Goal: Task Accomplishment & Management: Manage account settings

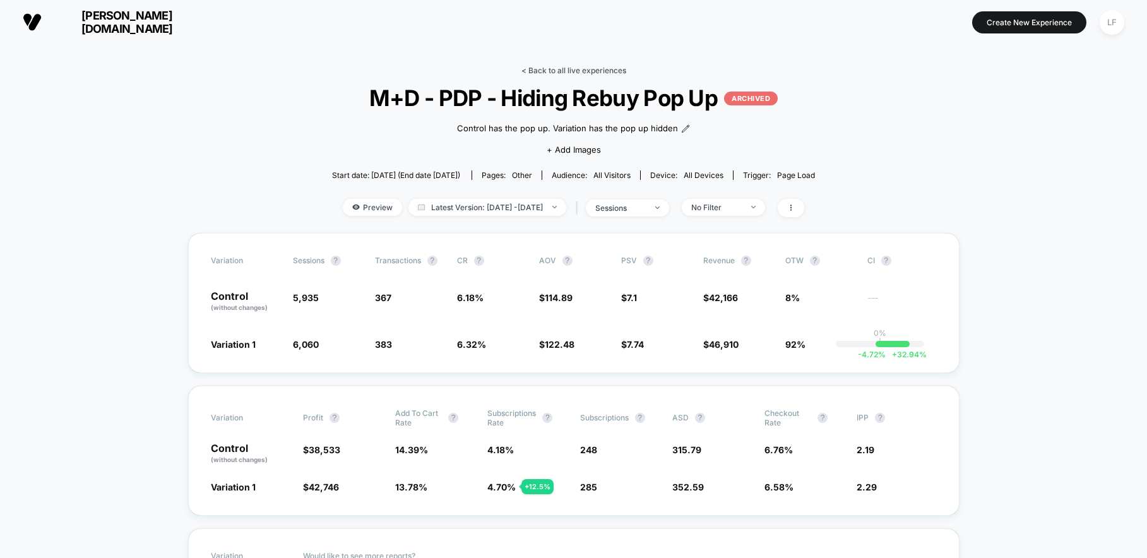
click at [544, 69] on link "< Back to all live experiences" at bounding box center [574, 70] width 105 height 9
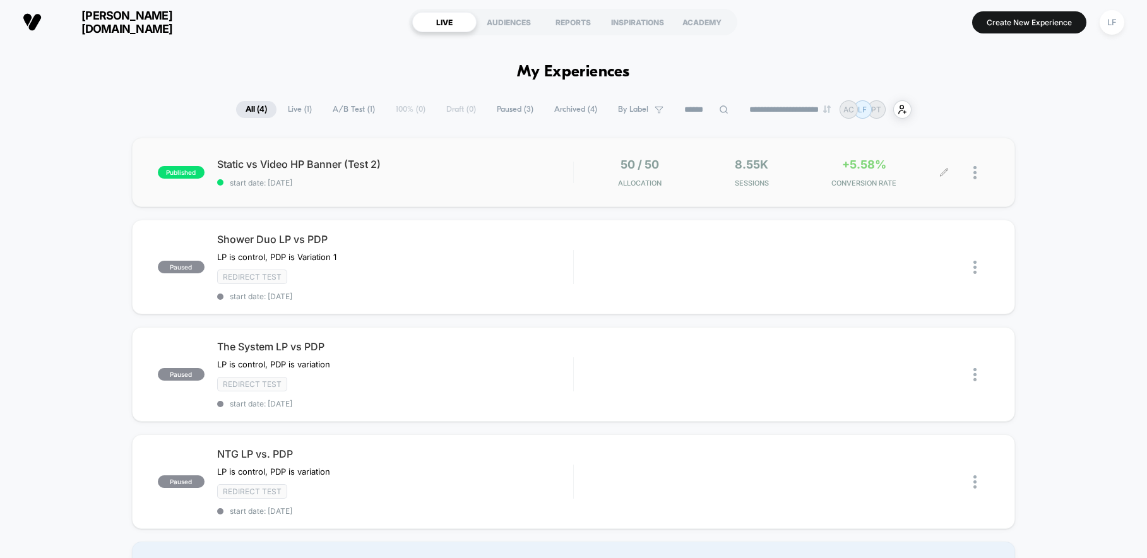
click at [801, 162] on div "8.55k Sessions" at bounding box center [752, 173] width 106 height 30
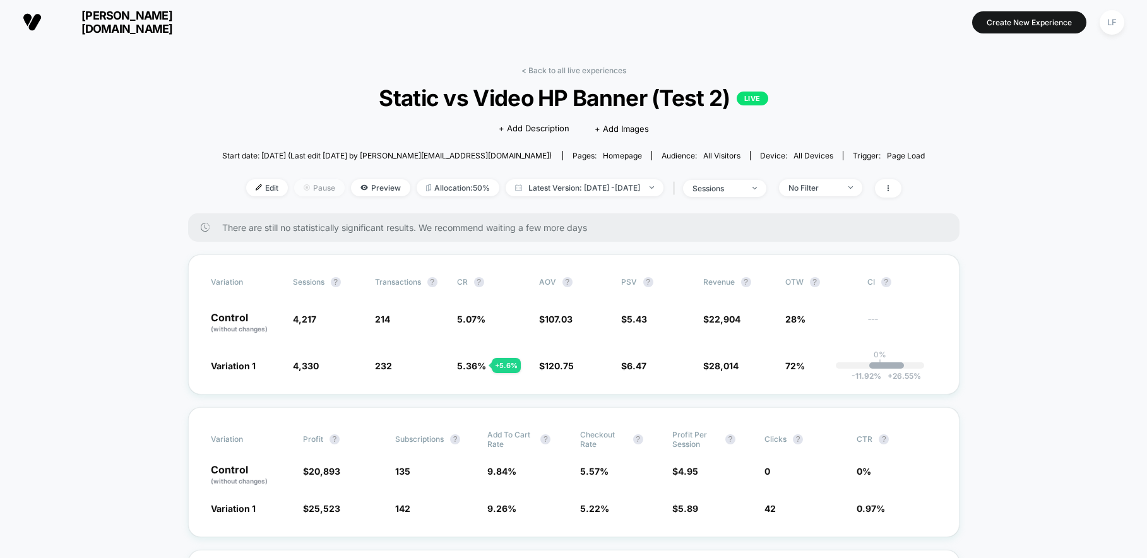
click at [315, 186] on span "Pause" at bounding box center [319, 187] width 51 height 17
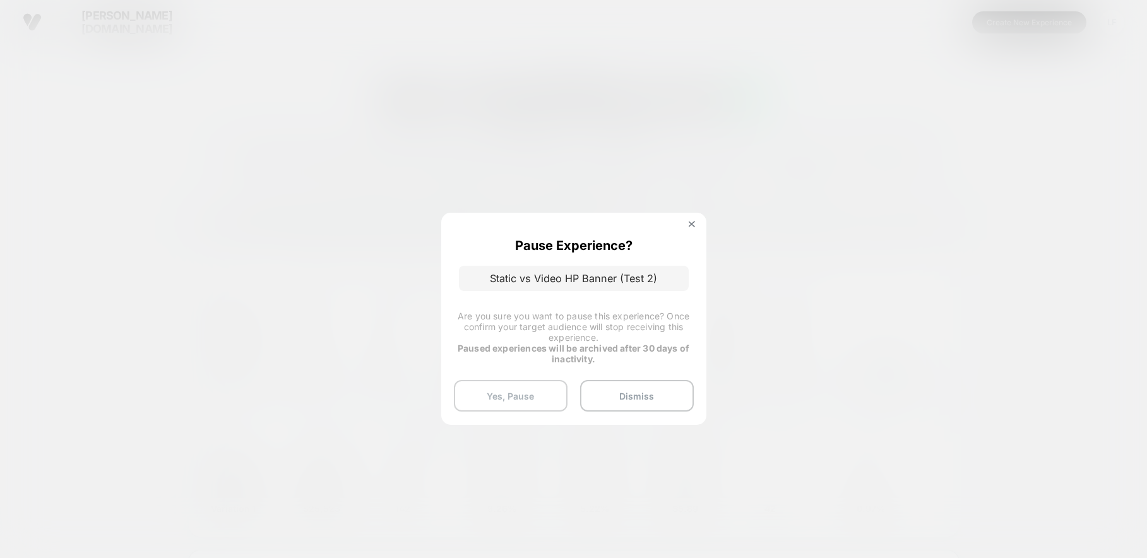
click at [538, 397] on button "Yes, Pause" at bounding box center [511, 396] width 114 height 32
